Goal: Task Accomplishment & Management: Complete application form

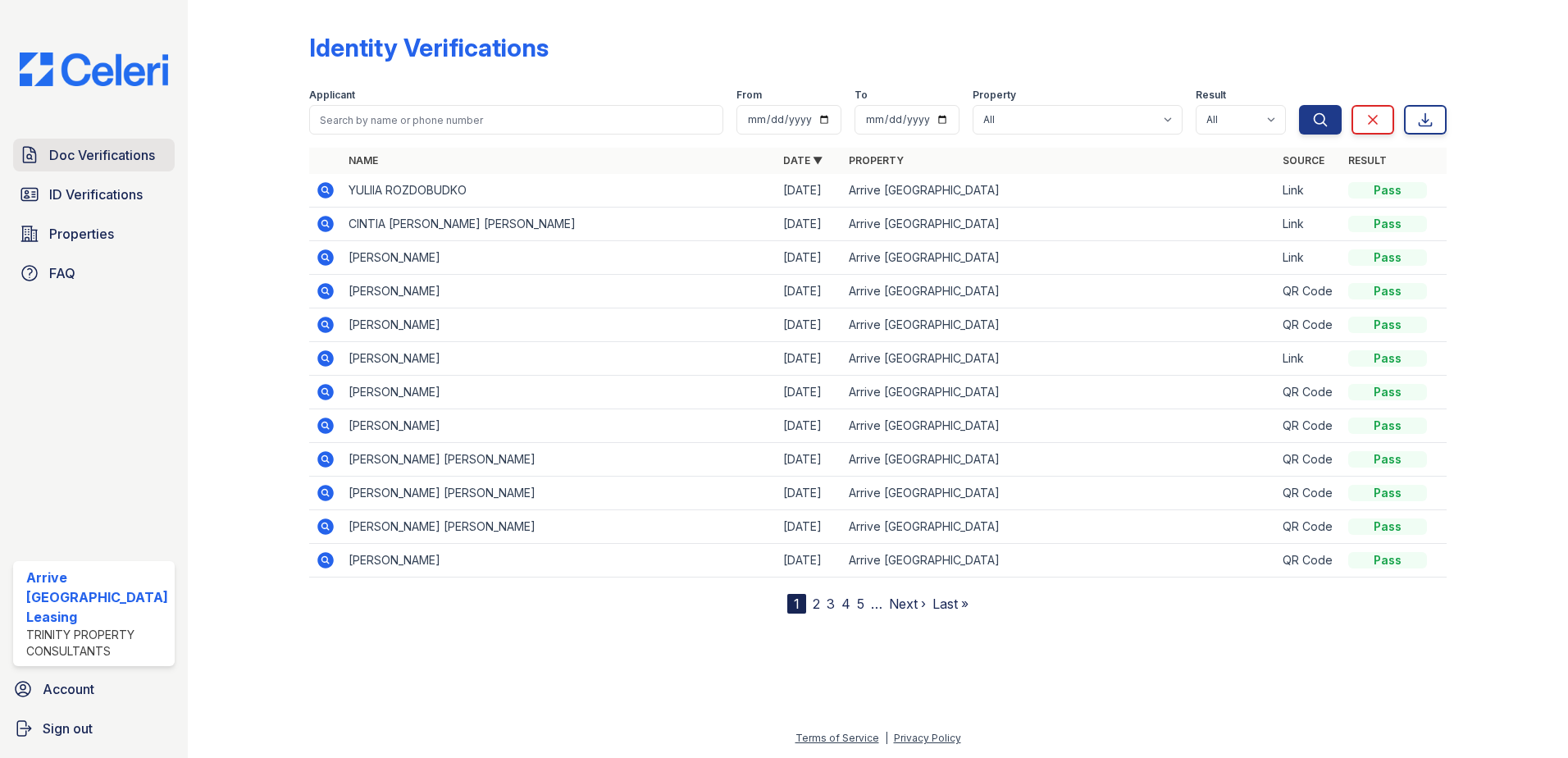
click at [129, 145] on span "Doc Verifications" at bounding box center [102, 155] width 106 height 20
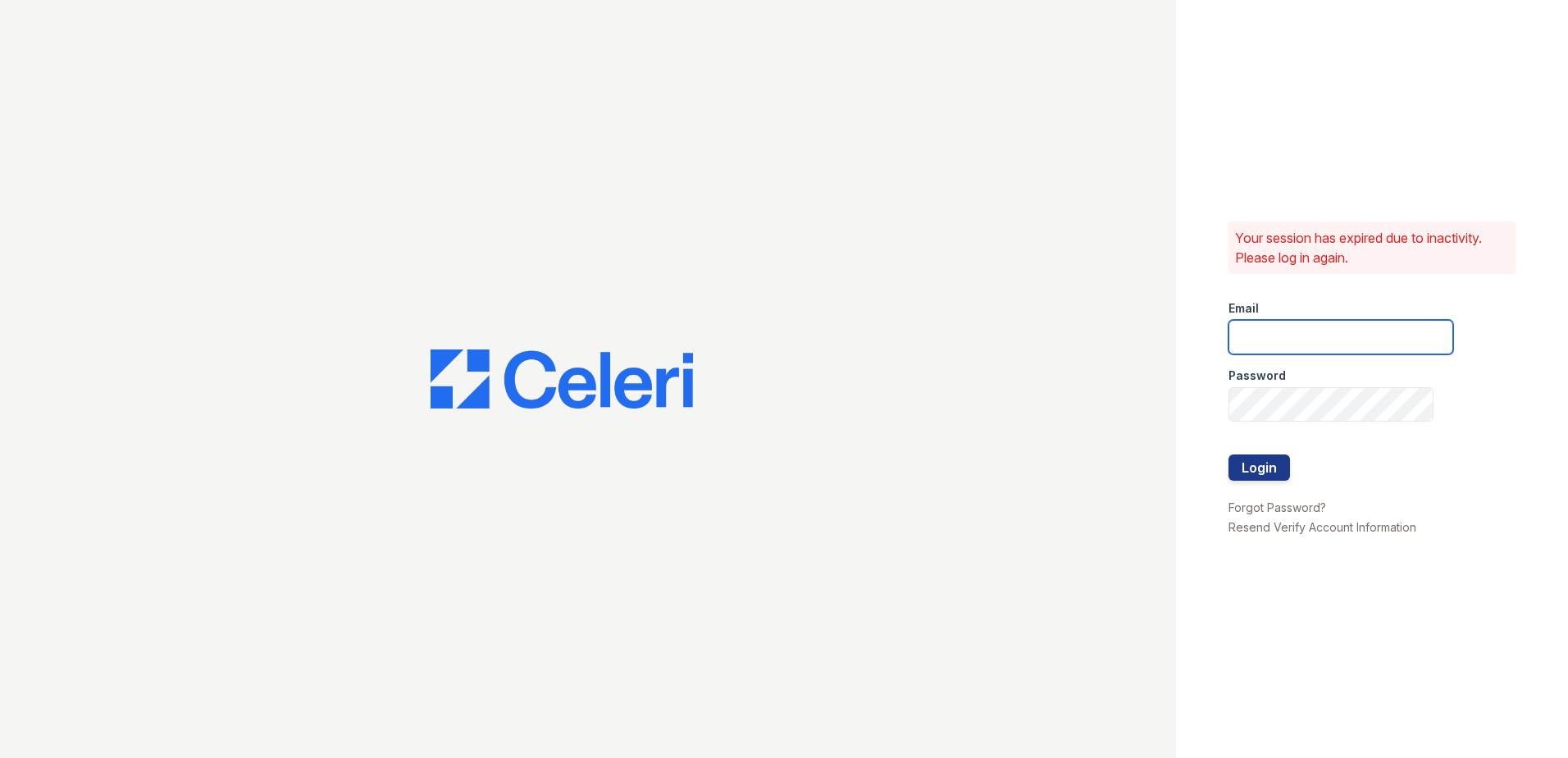
type input "[EMAIL_ADDRESS][DOMAIN_NAME]"
click at [1277, 466] on button "Login" at bounding box center [1259, 468] width 61 height 26
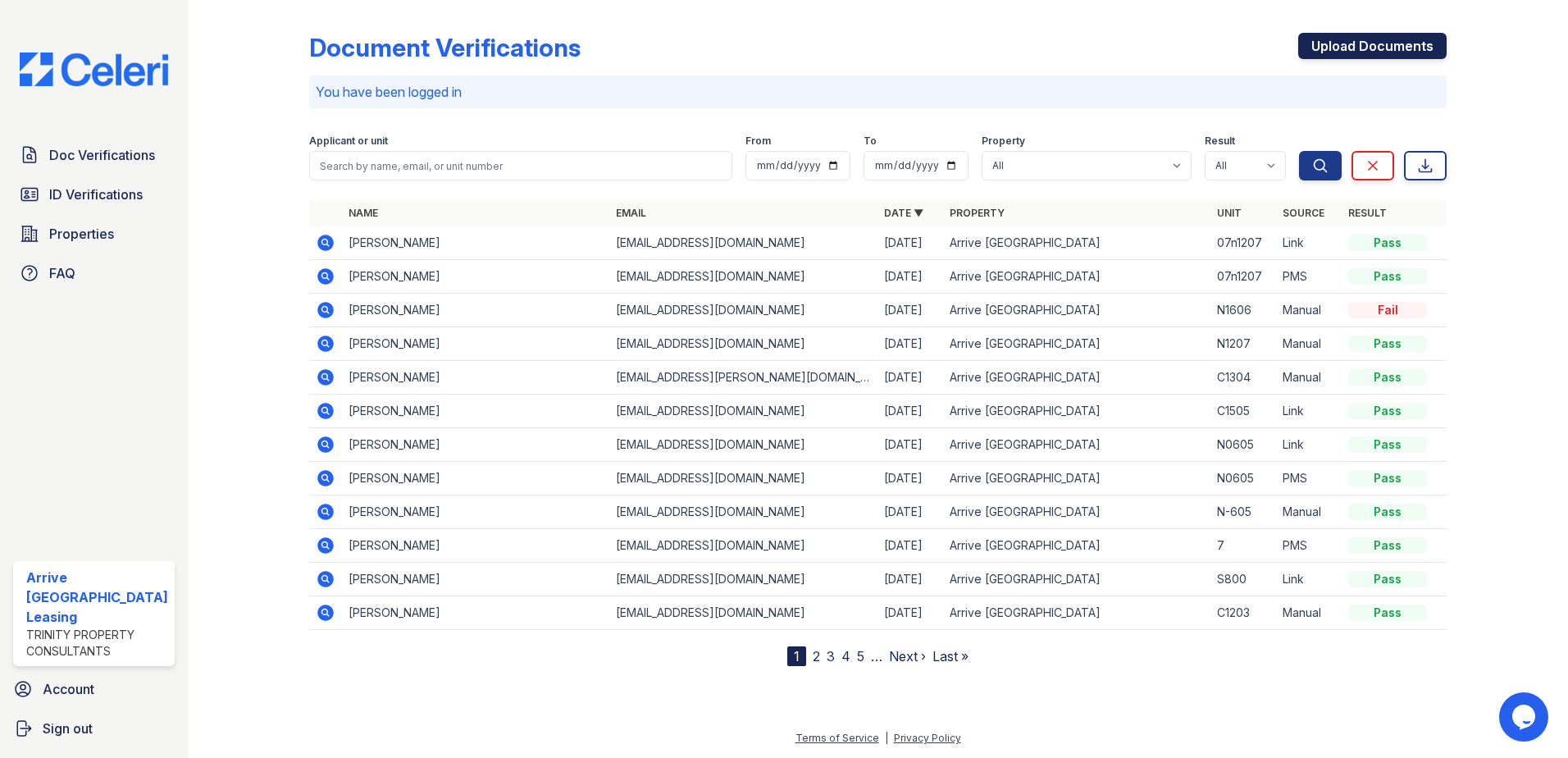
click at [1401, 46] on link "Upload Documents" at bounding box center [1373, 46] width 148 height 26
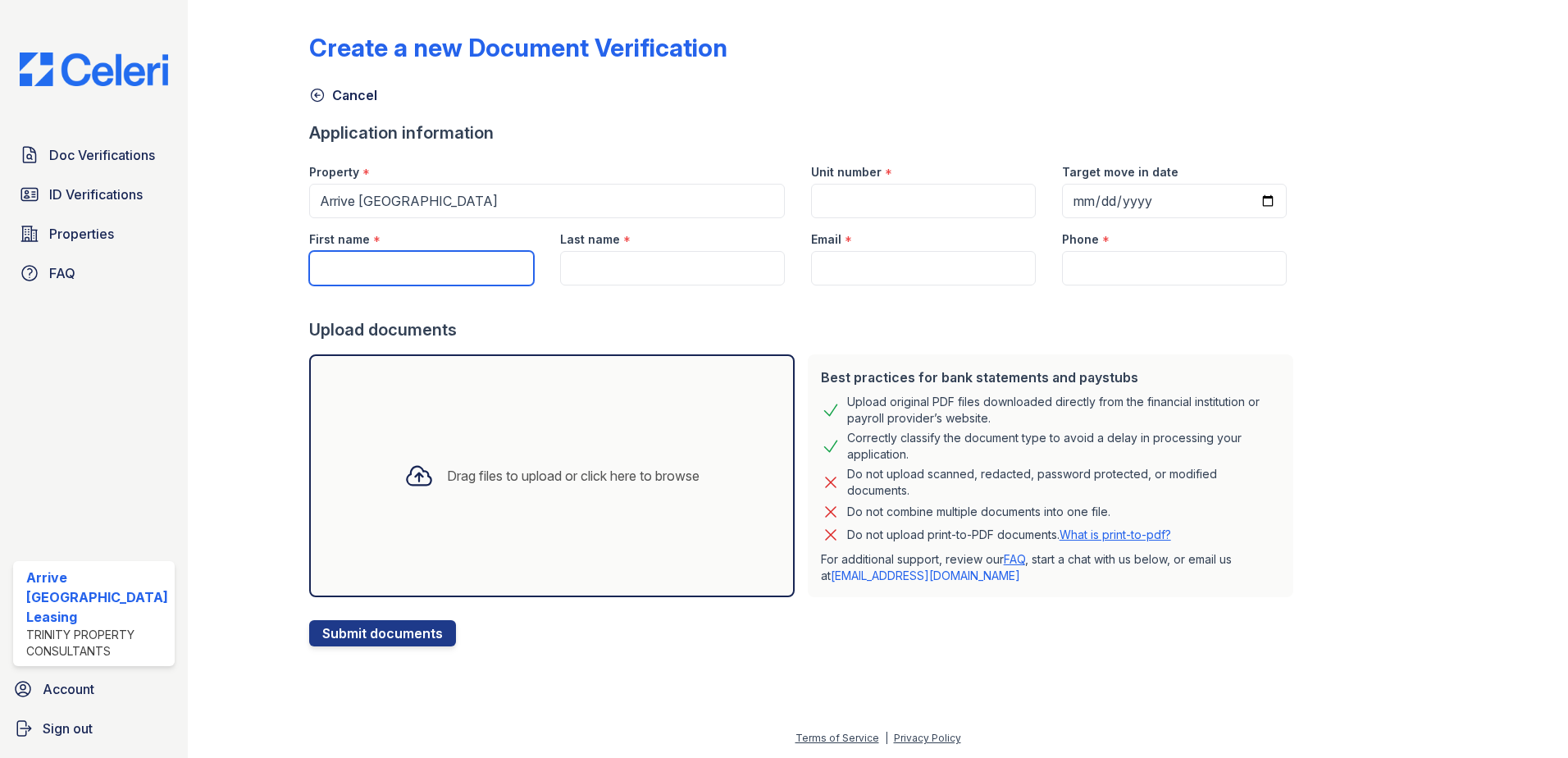
click at [476, 274] on input "First name" at bounding box center [421, 268] width 224 height 35
type input "[PERSON_NAME]"
type input "[EMAIL_ADDRESS][DOMAIN_NAME]"
type input "2406769555"
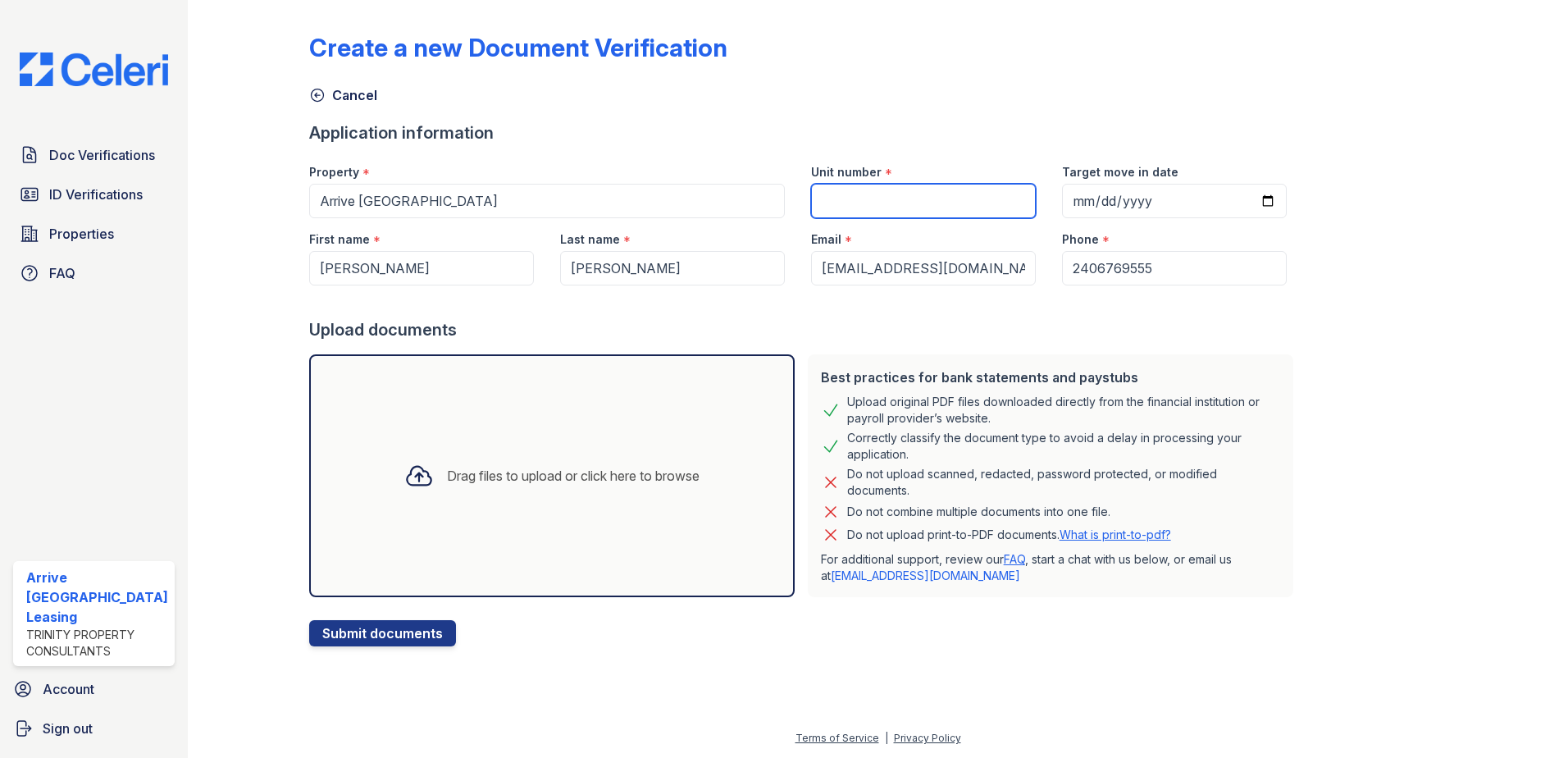
click at [944, 191] on input "Unit number" at bounding box center [923, 201] width 224 height 35
type input "N1207"
click at [309, 621] on button "Submit documents" at bounding box center [382, 634] width 147 height 26
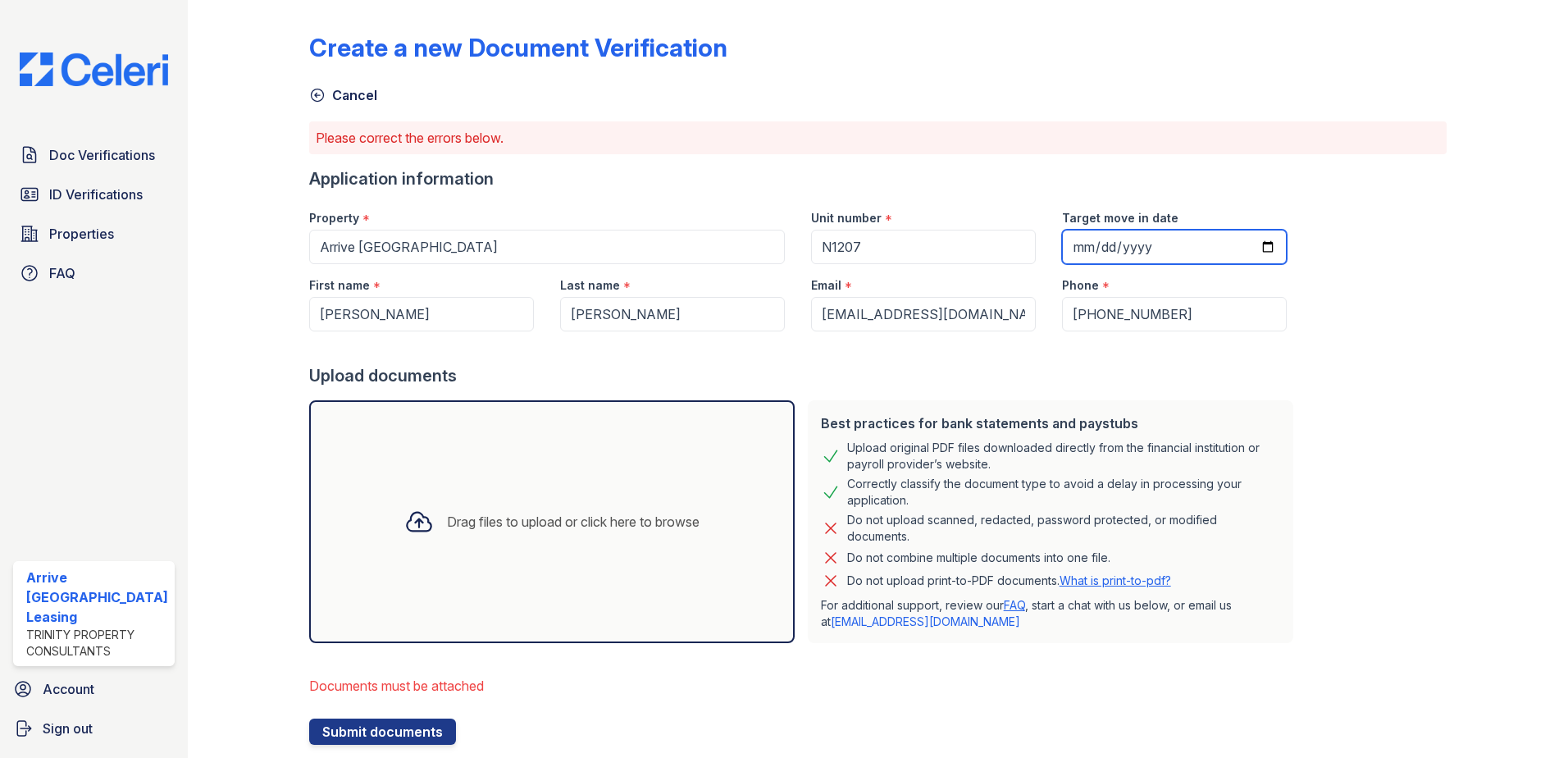
click at [1245, 241] on input "Target move in date" at bounding box center [1174, 247] width 224 height 35
type input "[DATE]"
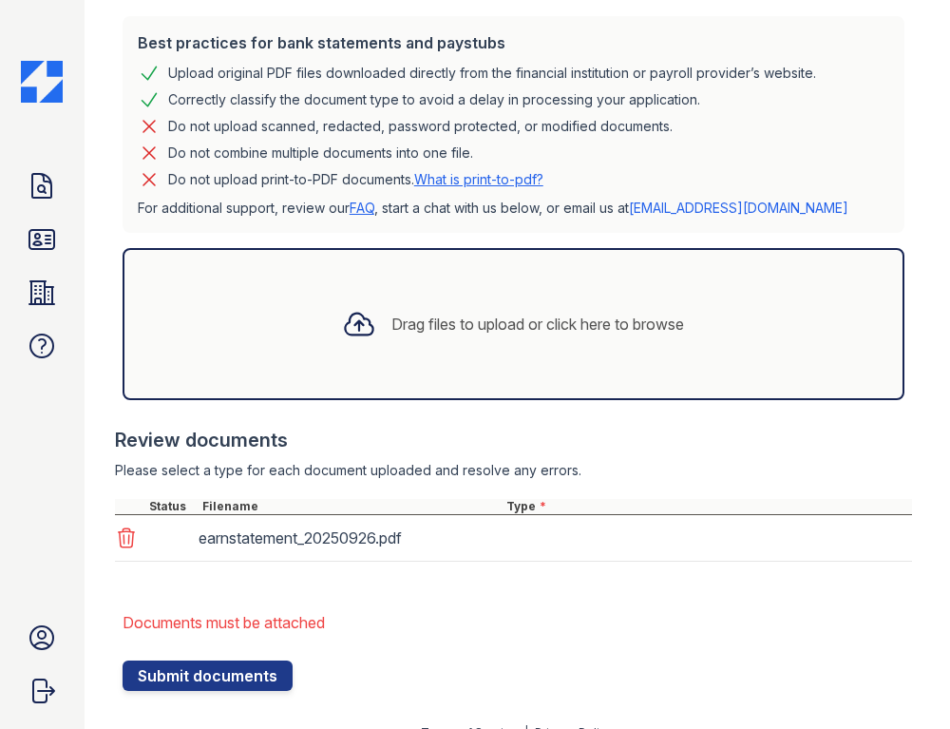
scroll to position [474, 0]
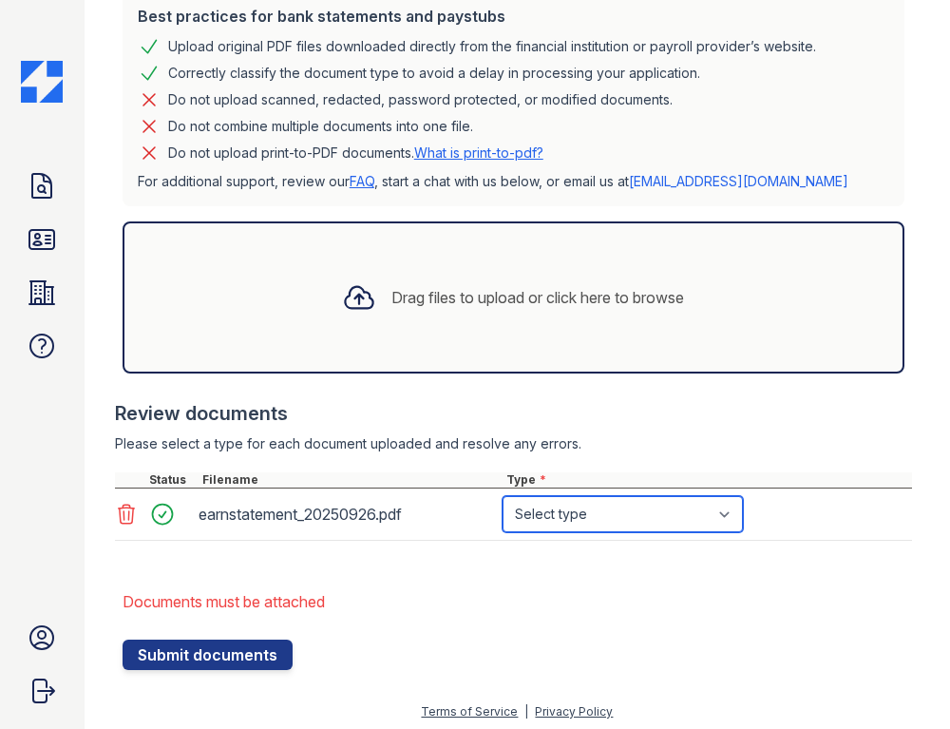
click at [724, 513] on select "Select type Paystub Bank Statement Offer Letter Tax Documents Benefit Award Let…" at bounding box center [623, 514] width 240 height 36
select select "paystub"
click at [503, 496] on select "Select type Paystub Bank Statement Offer Letter Tax Documents Benefit Award Let…" at bounding box center [623, 514] width 240 height 36
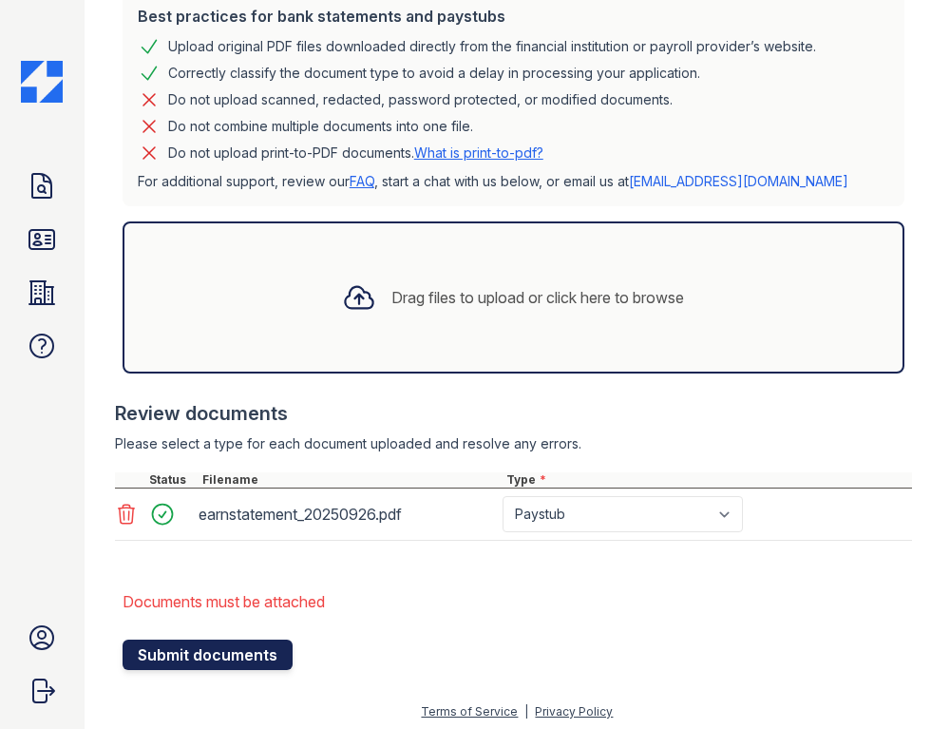
click at [161, 656] on button "Submit documents" at bounding box center [208, 655] width 170 height 30
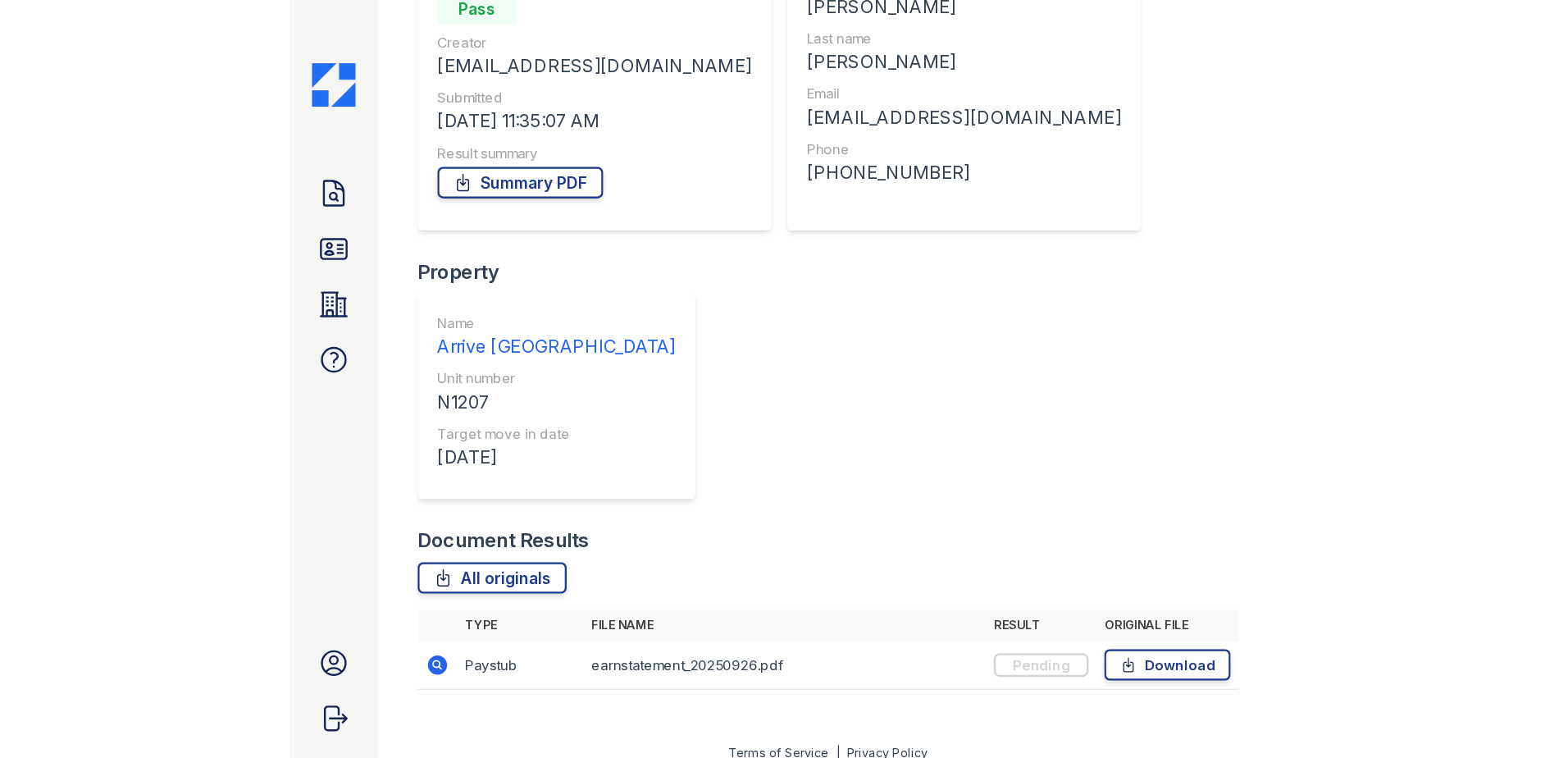
scroll to position [251, 0]
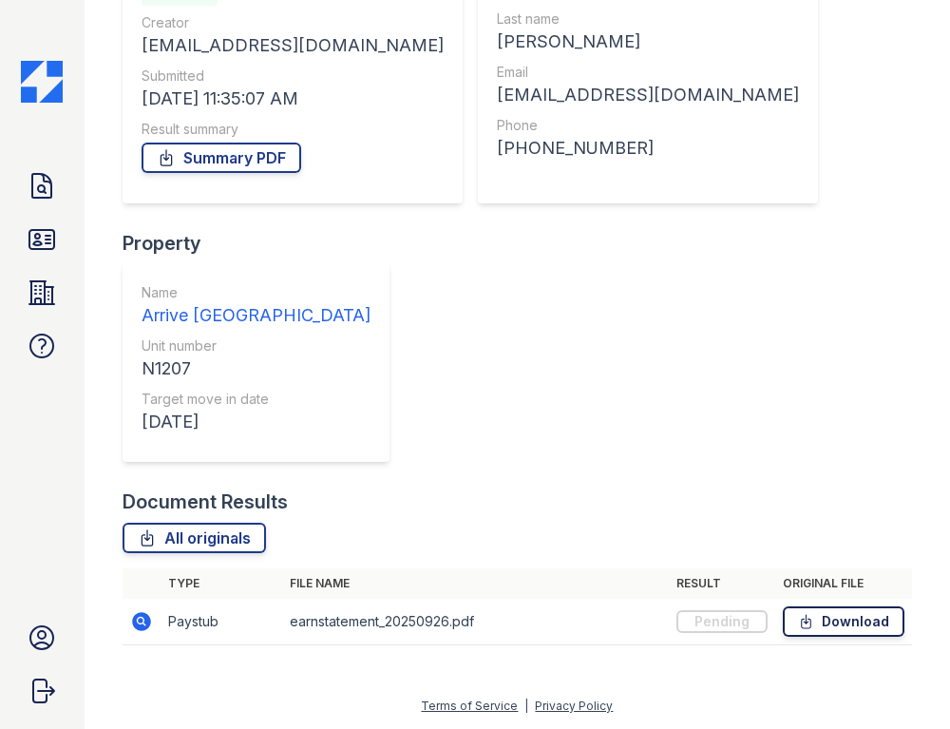
click at [843, 619] on link "Download" at bounding box center [844, 621] width 122 height 30
click at [227, 153] on link "Summary PDF" at bounding box center [222, 158] width 160 height 30
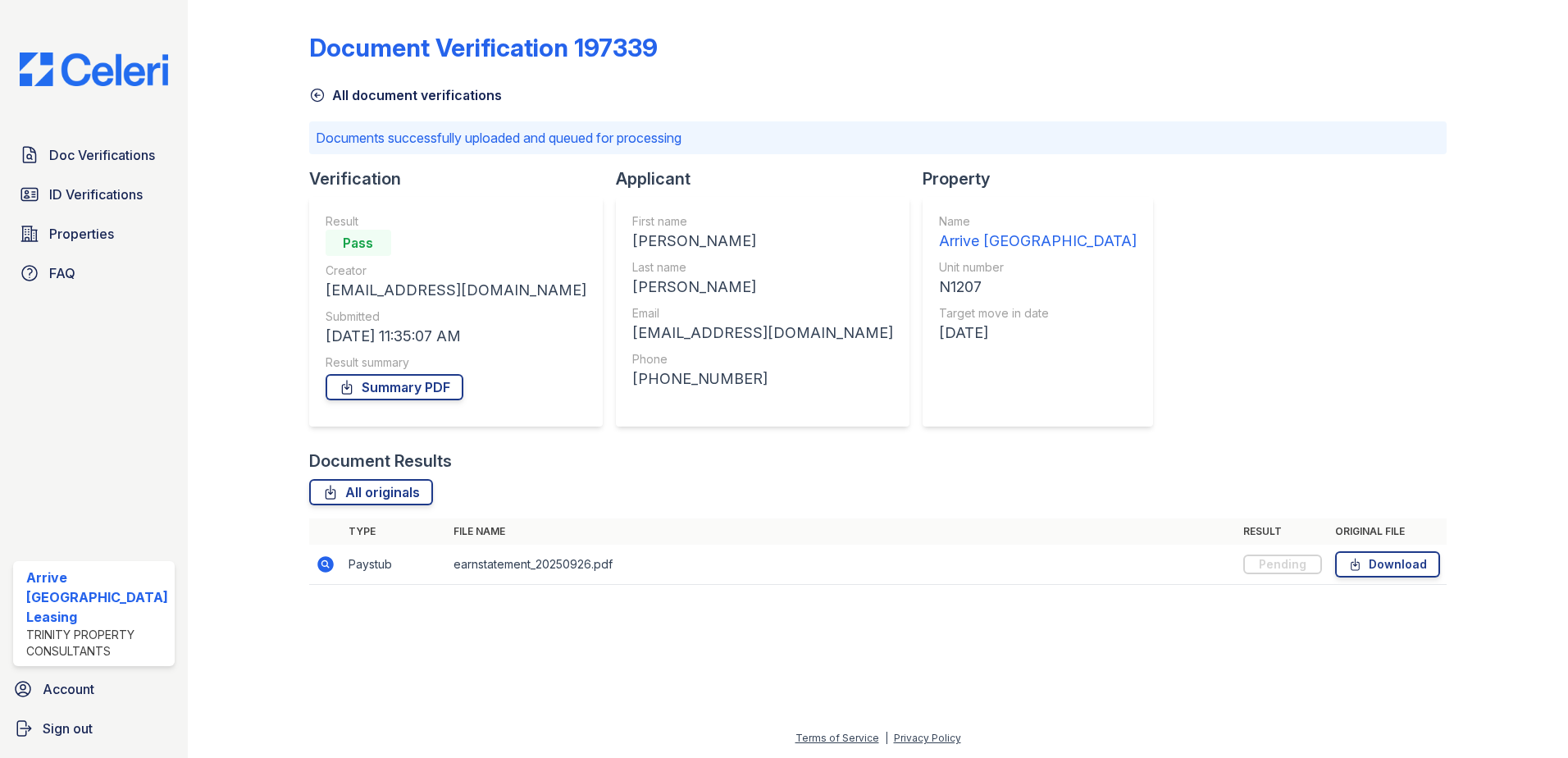
scroll to position [0, 0]
click at [93, 191] on span "ID Verifications" at bounding box center [96, 194] width 93 height 20
